Goal: Find specific page/section: Find specific page/section

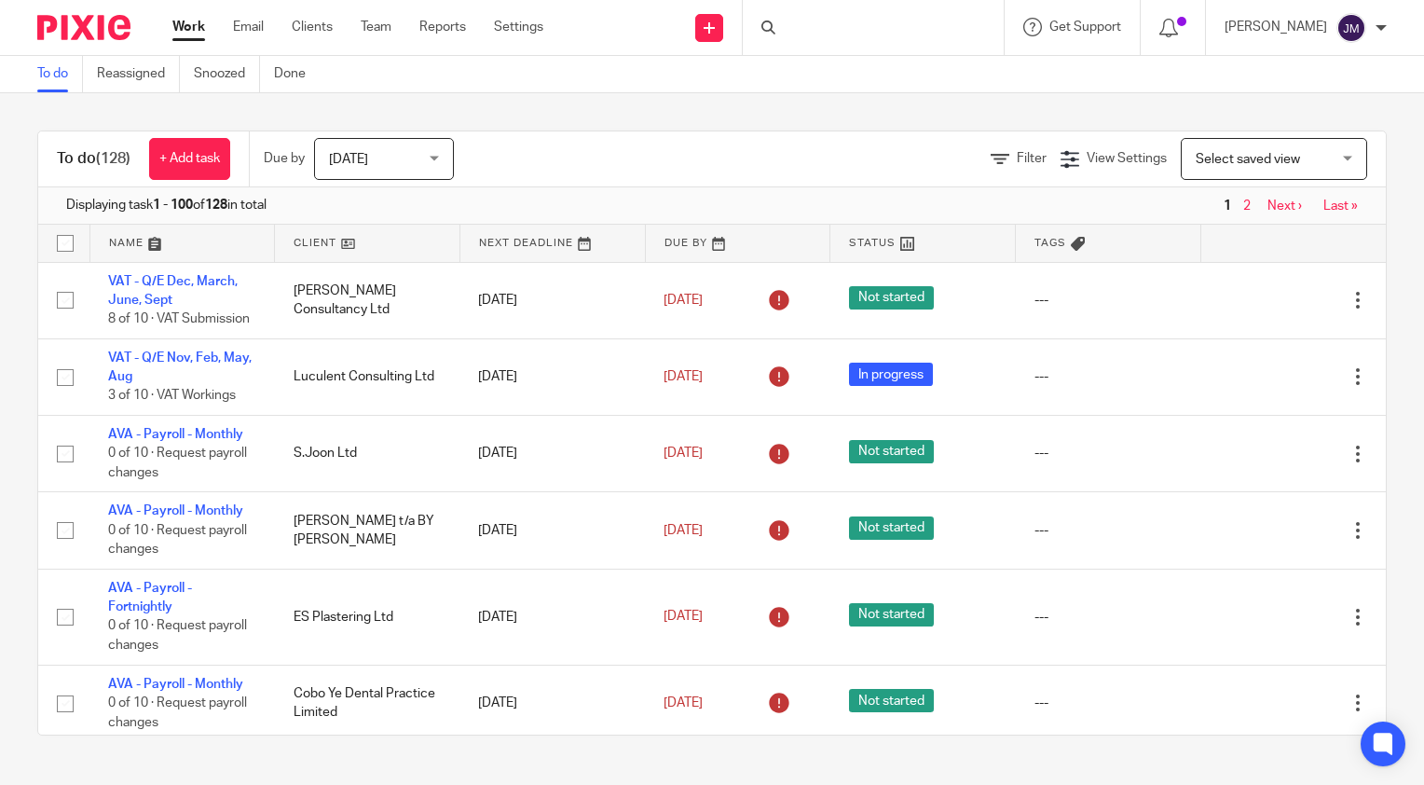
click at [881, 30] on div at bounding box center [873, 27] width 261 height 55
click at [865, 27] on input "Search" at bounding box center [864, 30] width 168 height 17
type input "rpb"
click at [869, 70] on link at bounding box center [891, 73] width 231 height 28
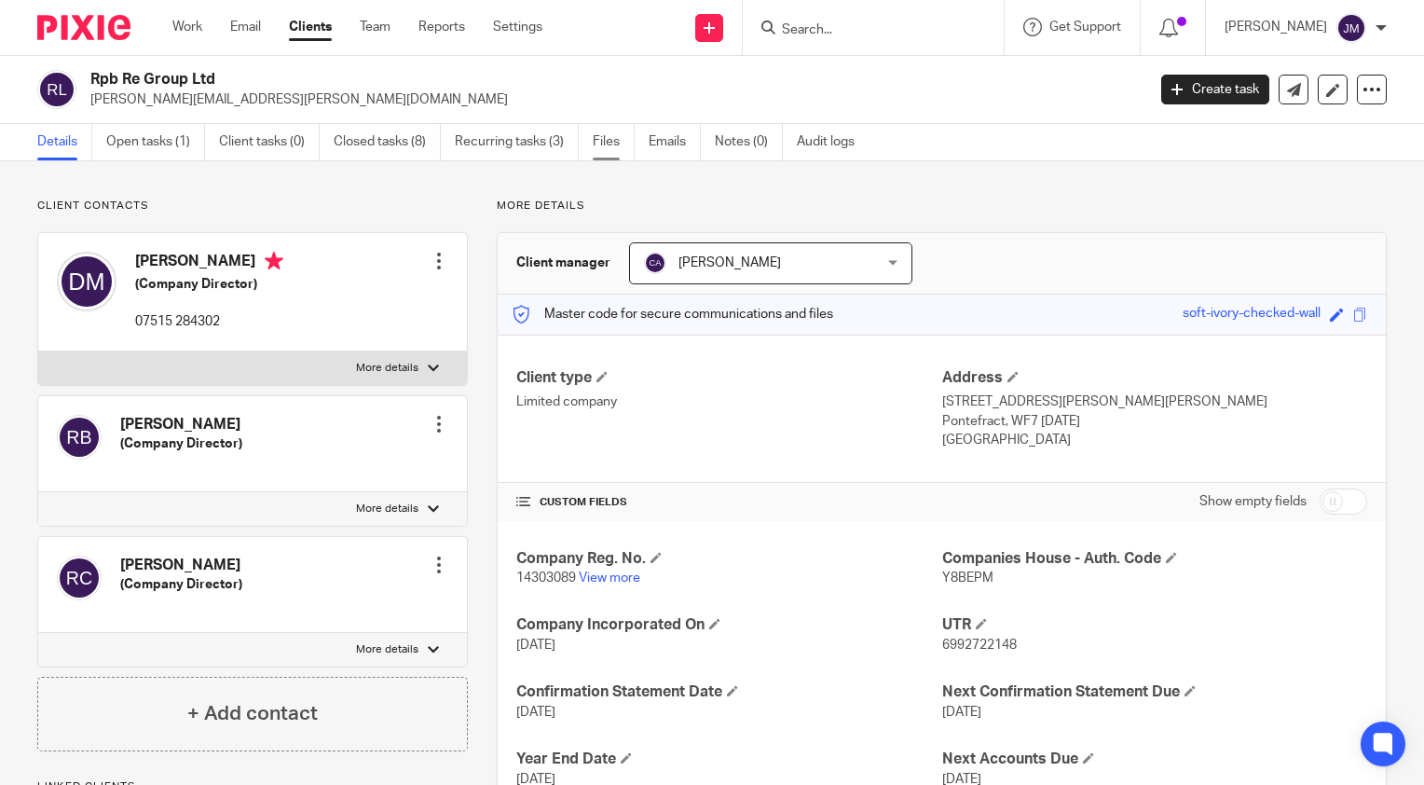
click at [599, 139] on link "Files" at bounding box center [614, 142] width 42 height 36
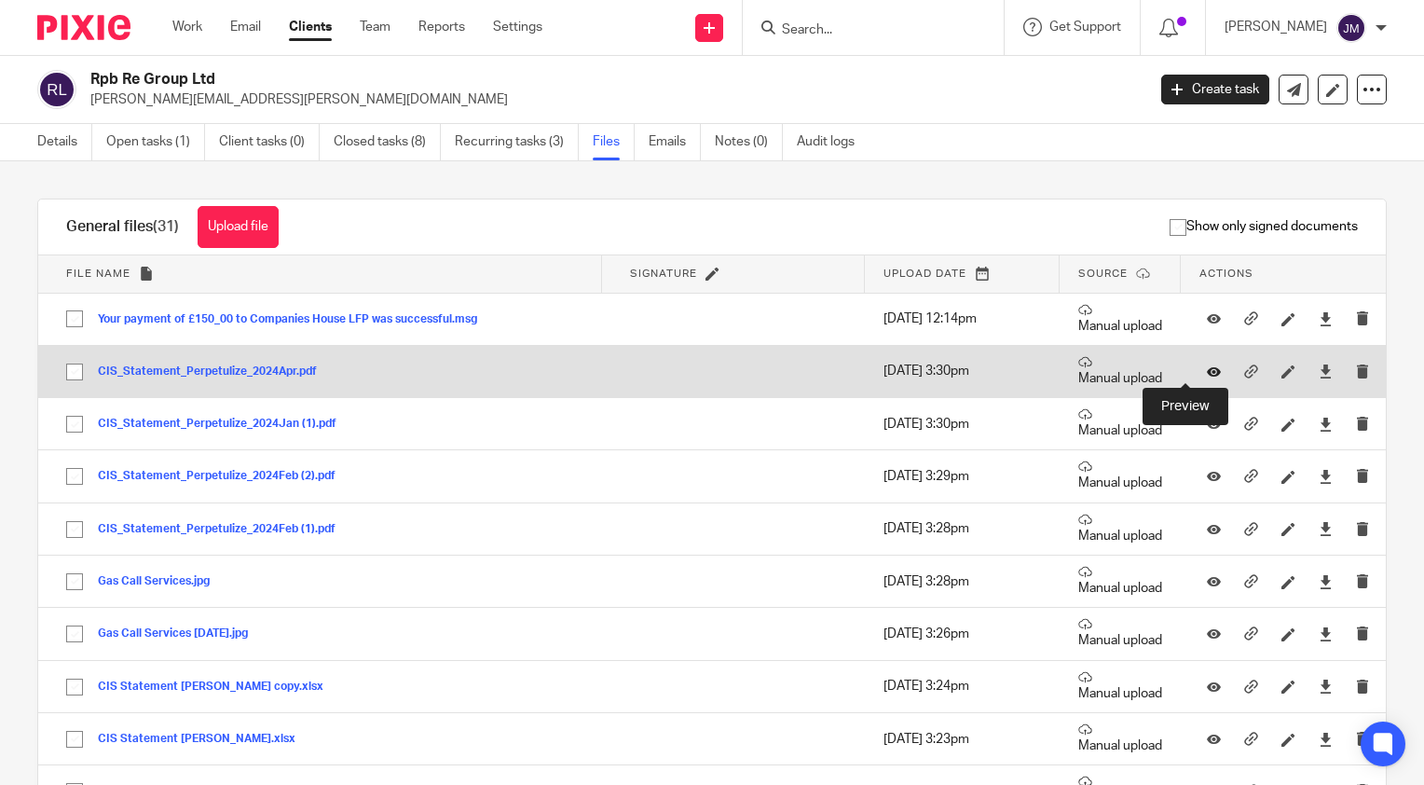
click at [1207, 374] on icon at bounding box center [1214, 371] width 14 height 14
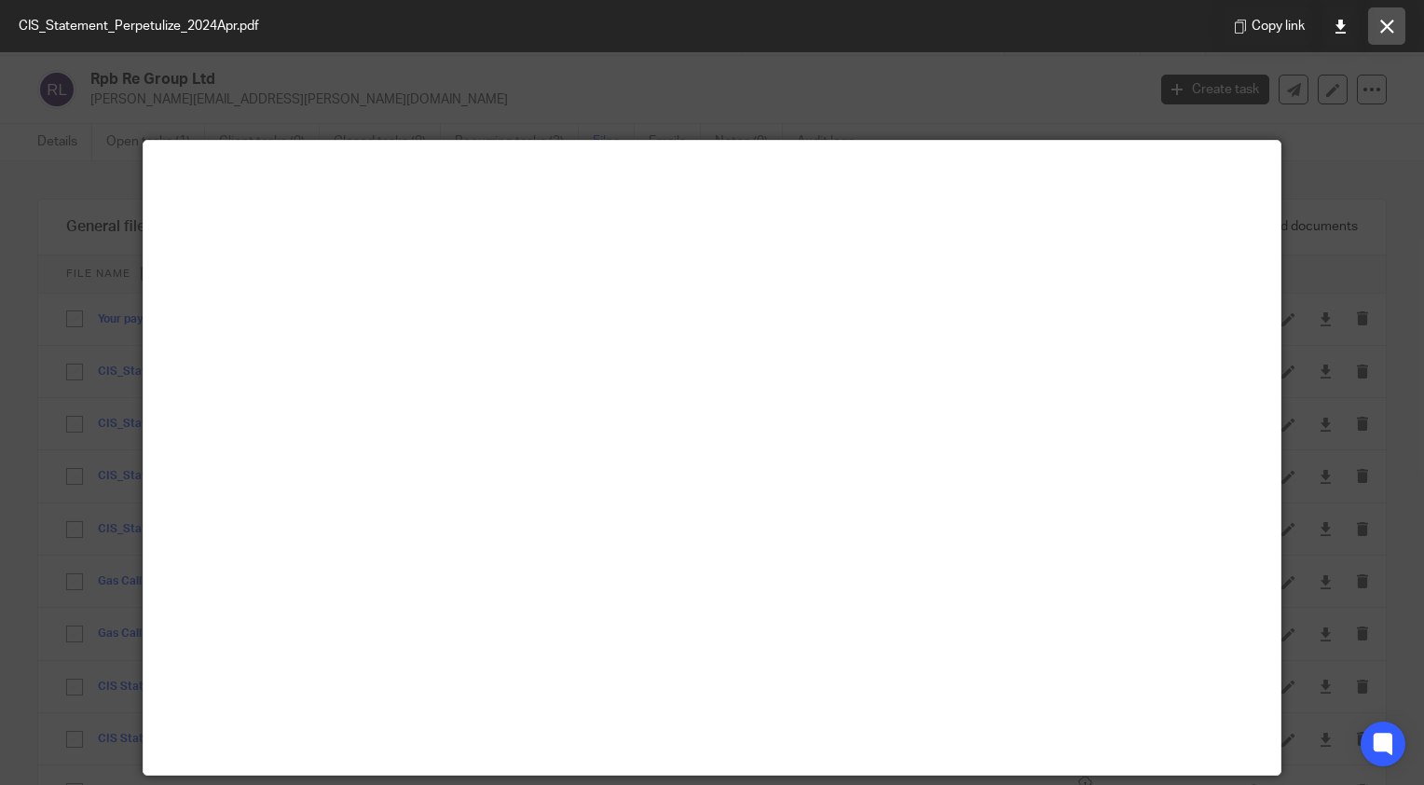
click at [1383, 24] on icon at bounding box center [1388, 27] width 14 height 14
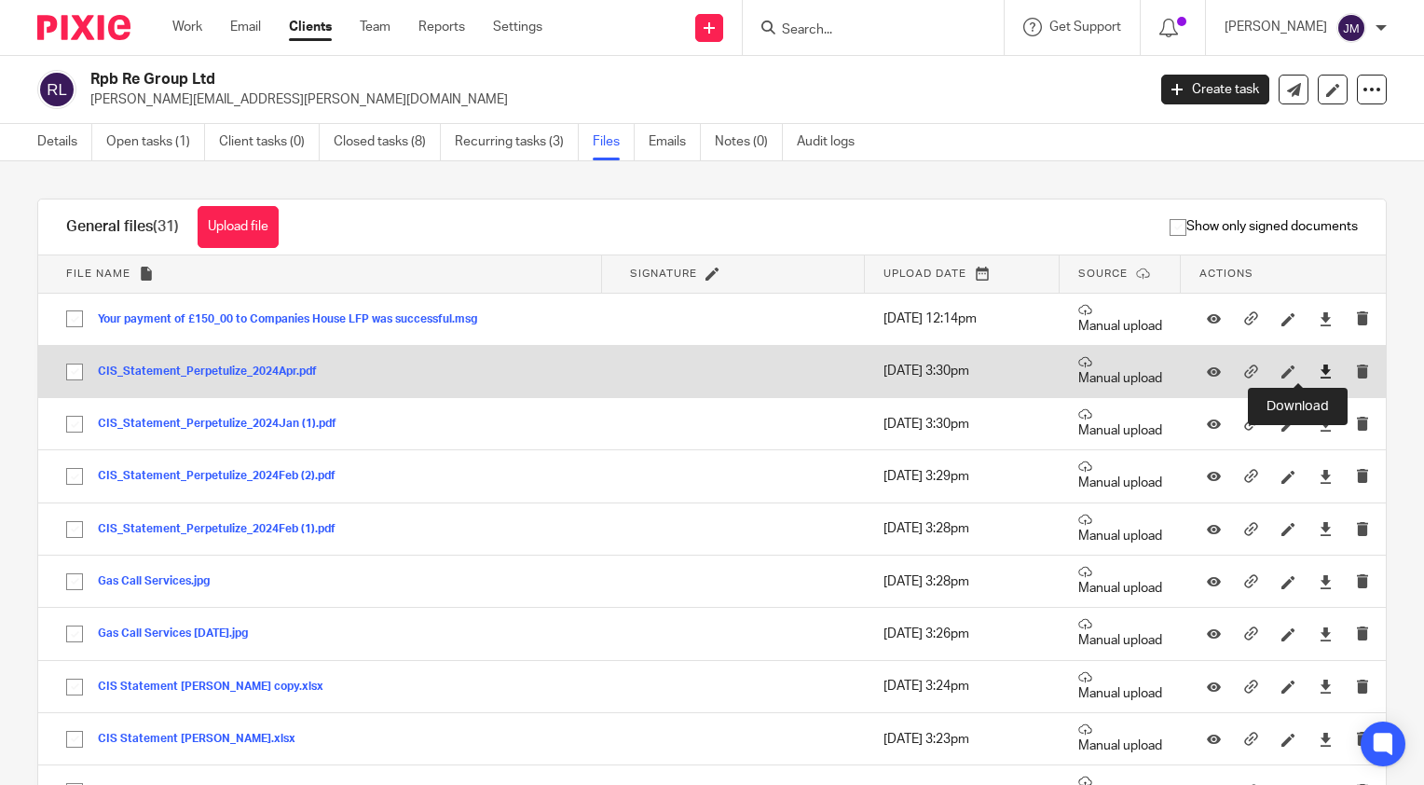
click at [1319, 375] on icon at bounding box center [1326, 371] width 14 height 14
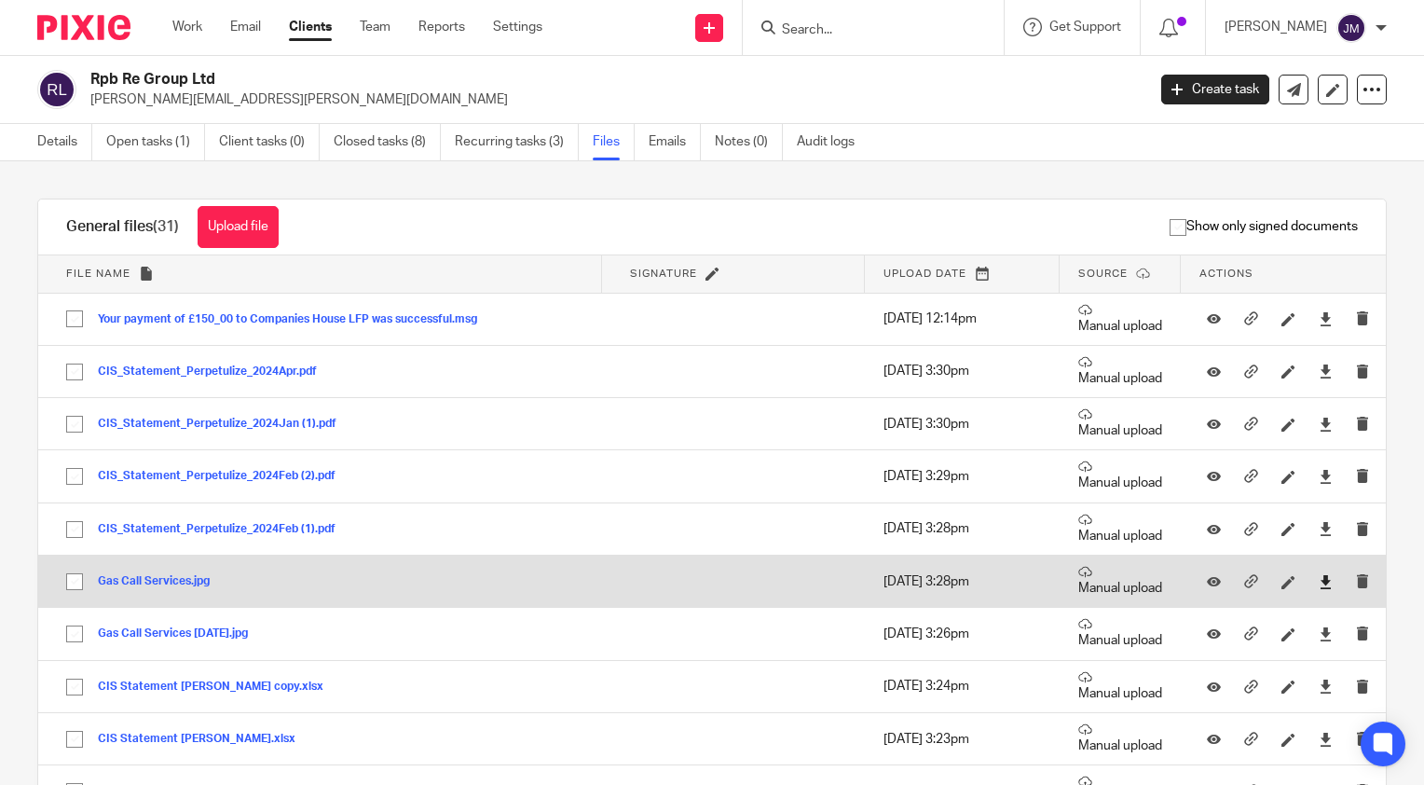
click at [1319, 586] on icon at bounding box center [1326, 582] width 14 height 14
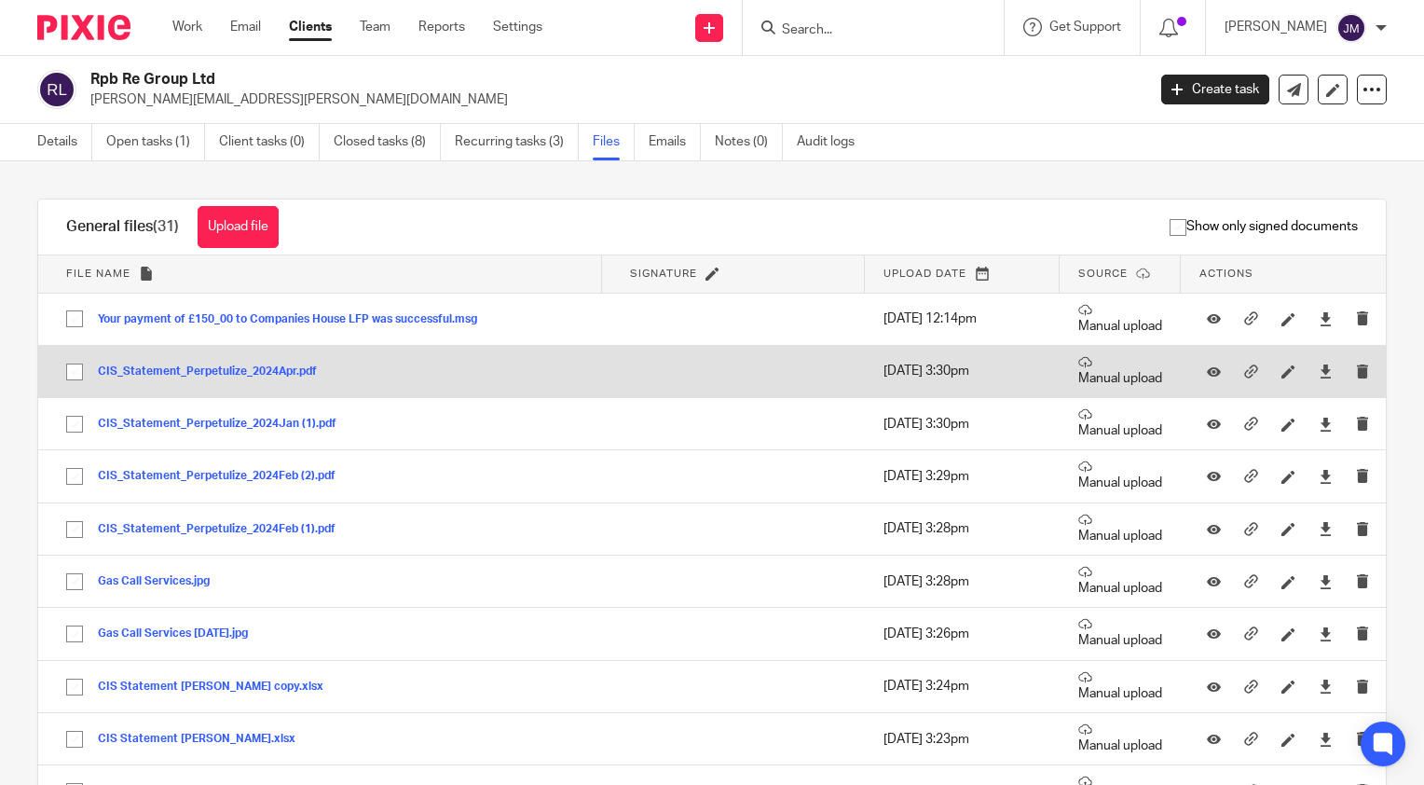
scroll to position [20, 0]
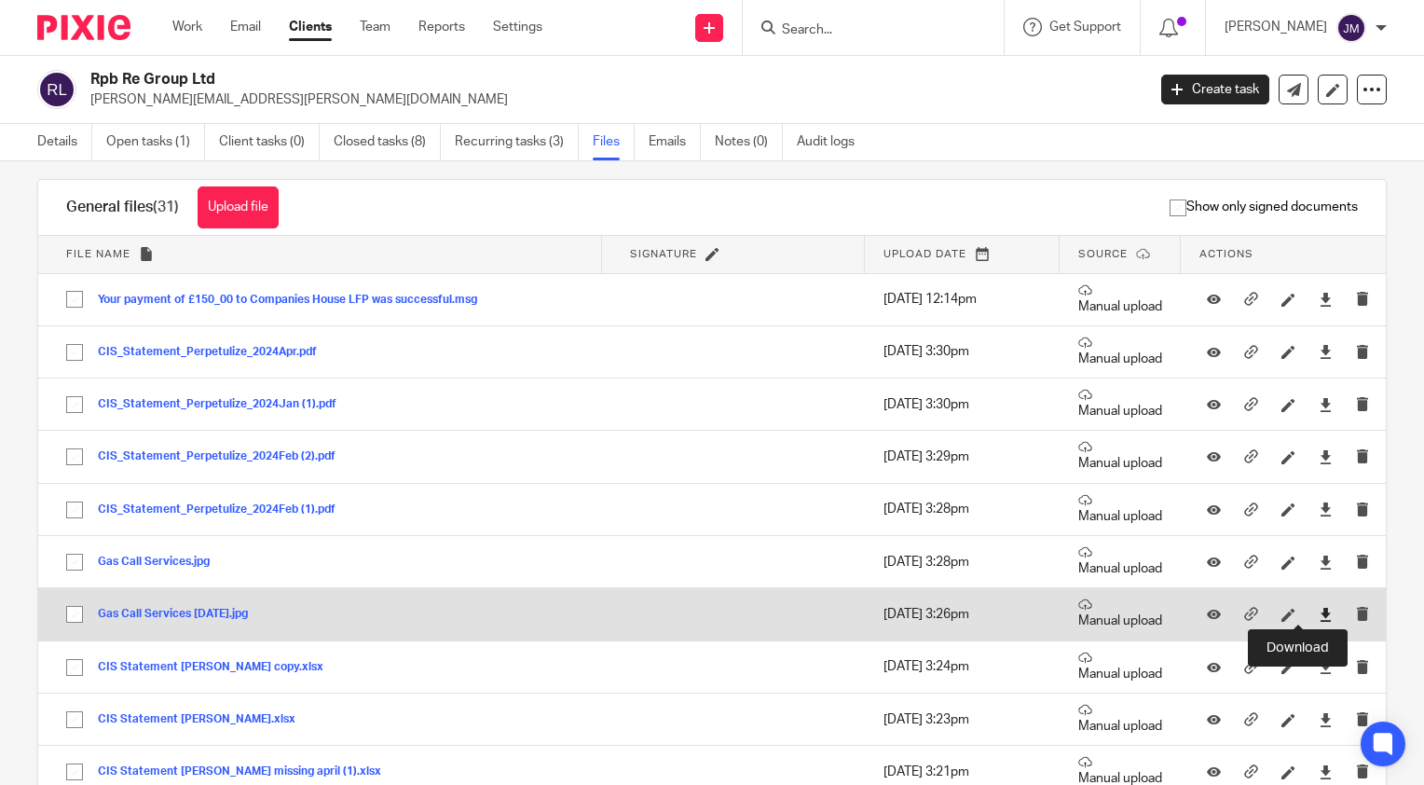
click at [1319, 610] on icon at bounding box center [1326, 615] width 14 height 14
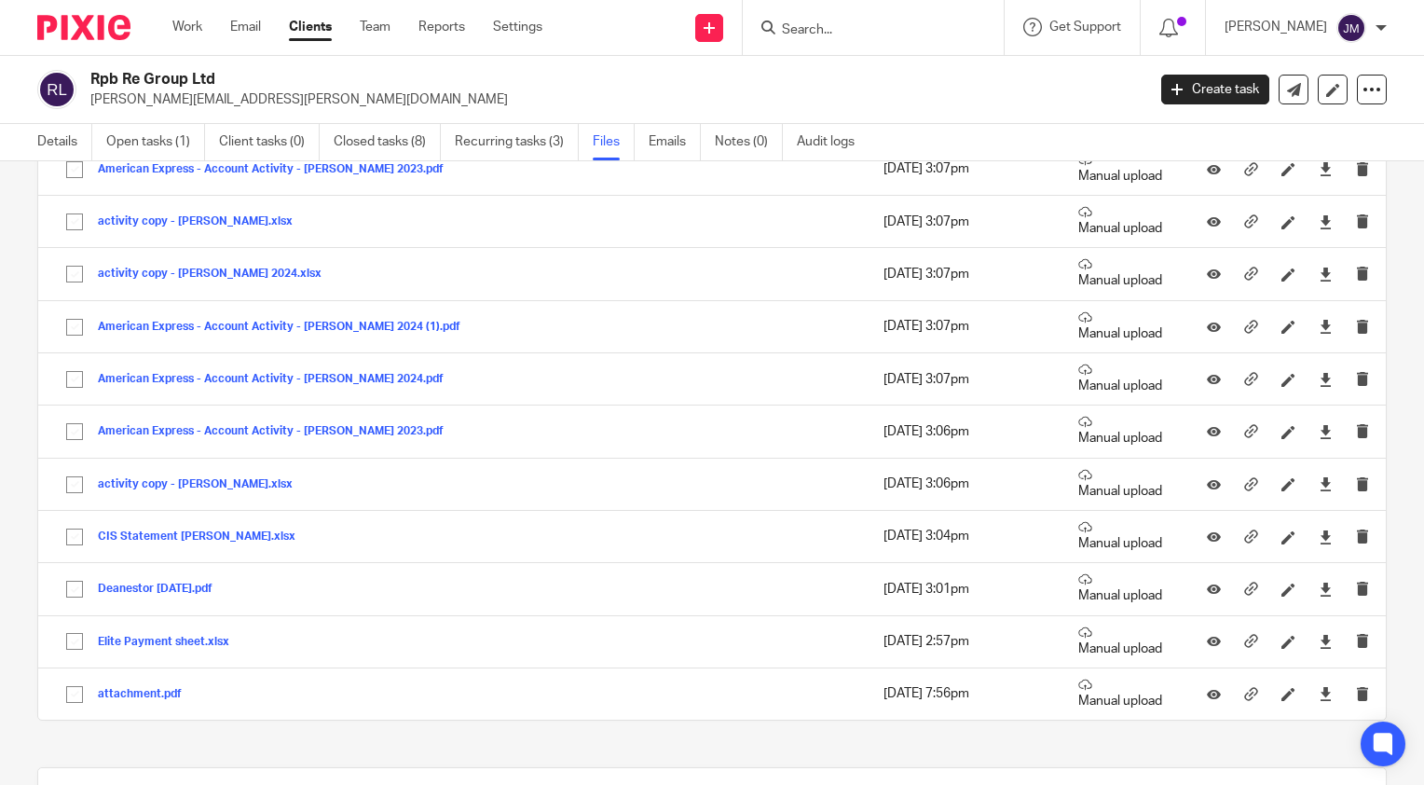
scroll to position [1212, 0]
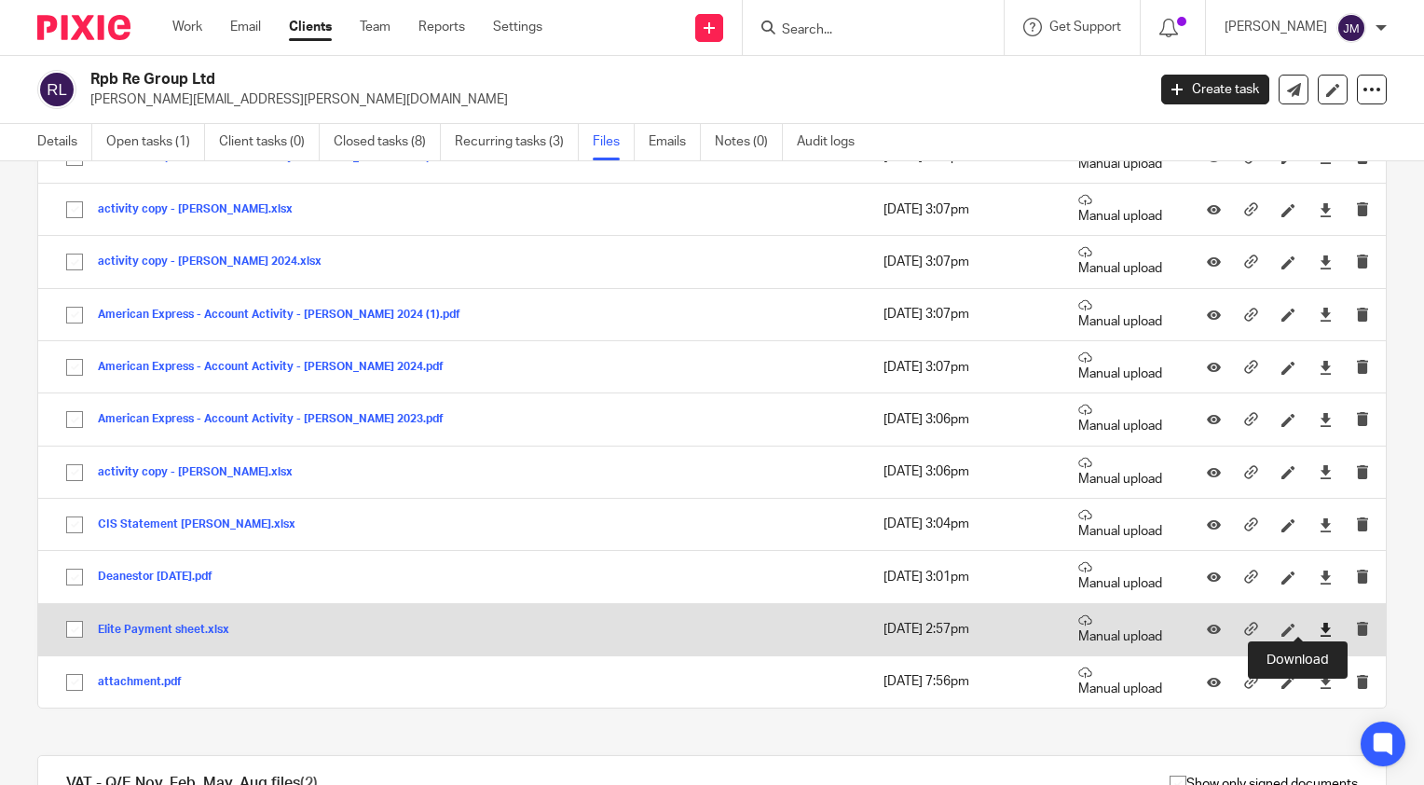
click at [1319, 625] on icon at bounding box center [1326, 630] width 14 height 14
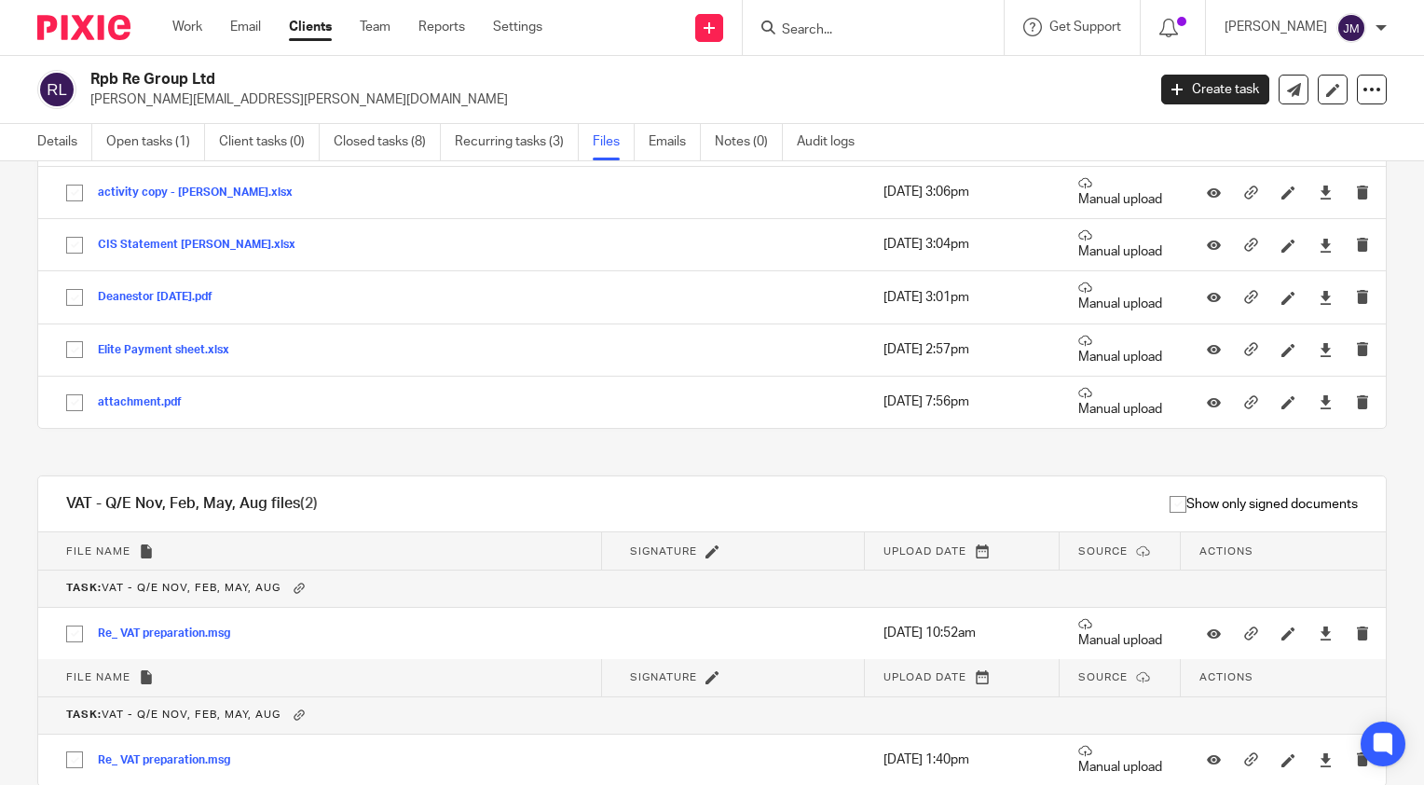
scroll to position [1570, 0]
